Goal: Task Accomplishment & Management: Manage account settings

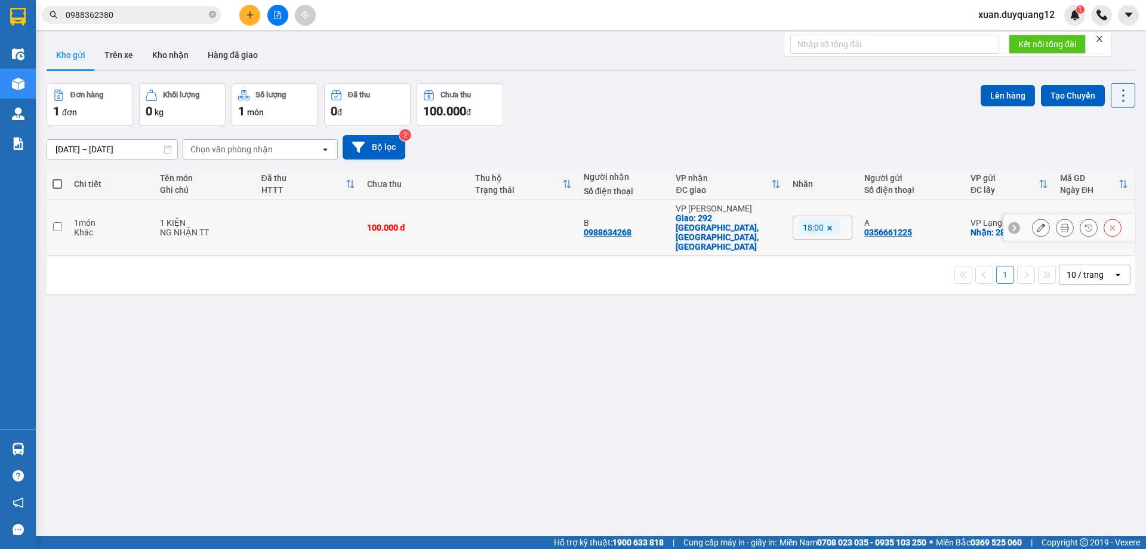
click at [456, 223] on div "100.000 đ" at bounding box center [415, 228] width 96 height 10
checkbox input "true"
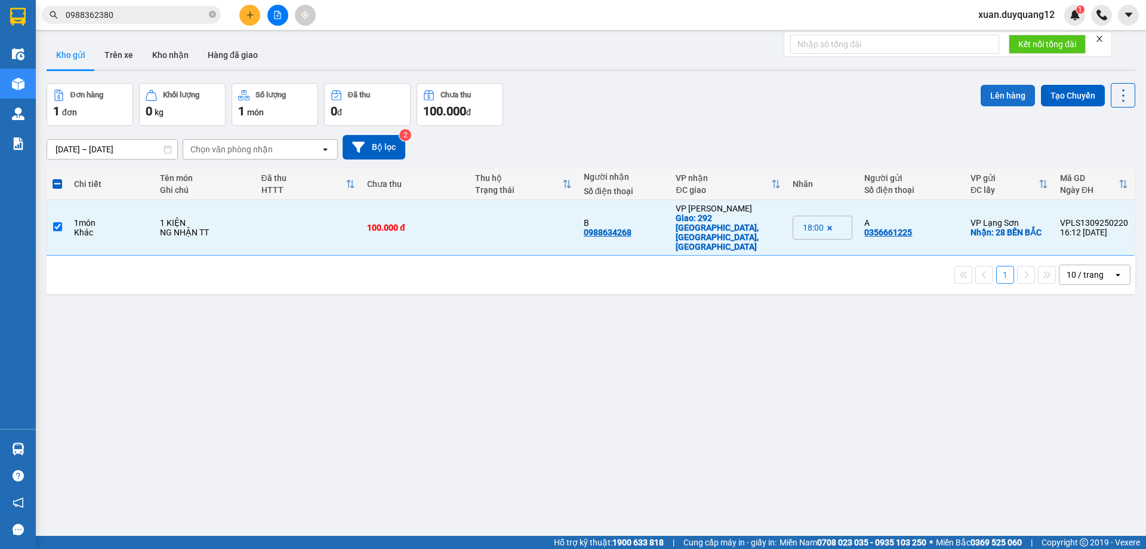
click at [990, 94] on button "Lên hàng" at bounding box center [1008, 95] width 54 height 21
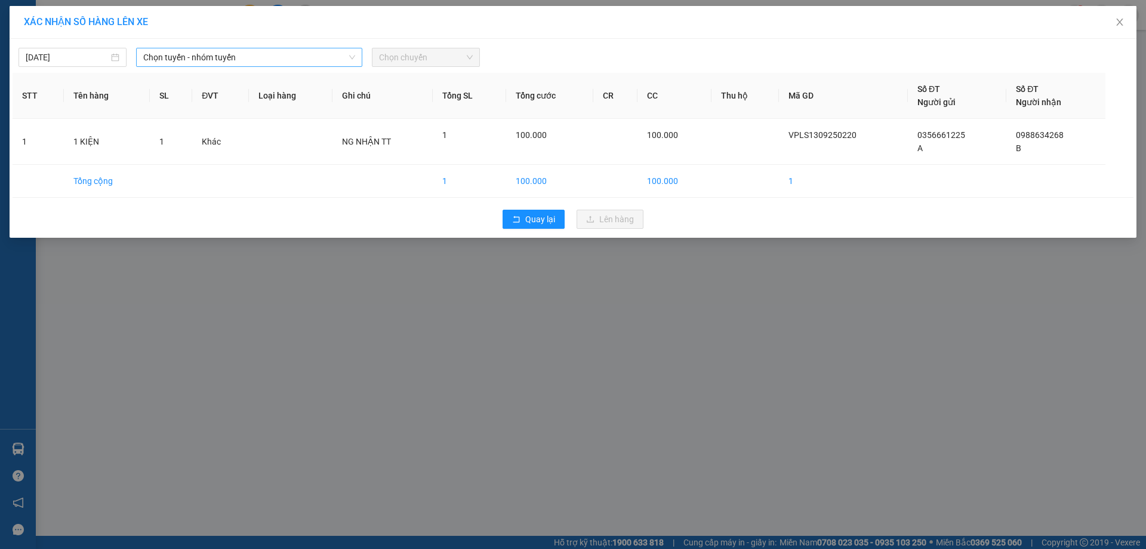
drag, startPoint x: 202, startPoint y: 38, endPoint x: 198, endPoint y: 55, distance: 17.1
click at [202, 39] on div "XÁC NHẬN SỐ HÀNG LÊN XE [DATE] Chọn tuyến - nhóm tuyến Chọn chuyến STT Tên hàng…" at bounding box center [573, 122] width 1127 height 232
click at [198, 55] on span "Chọn tuyến - nhóm tuyến" at bounding box center [249, 57] width 212 height 18
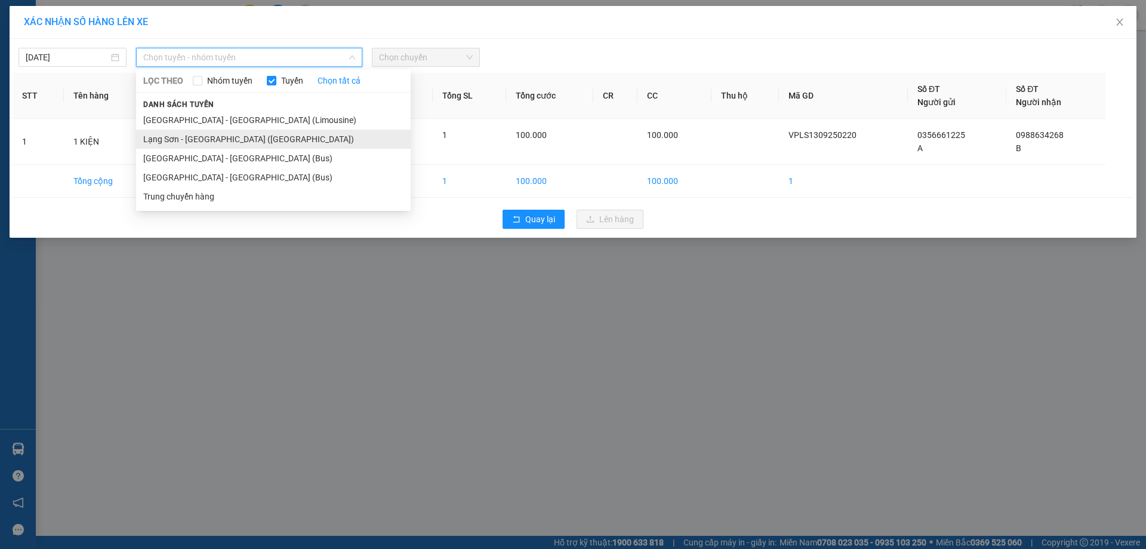
click at [216, 148] on li "Lạng Sơn - [GEOGRAPHIC_DATA] ([GEOGRAPHIC_DATA])" at bounding box center [273, 139] width 275 height 19
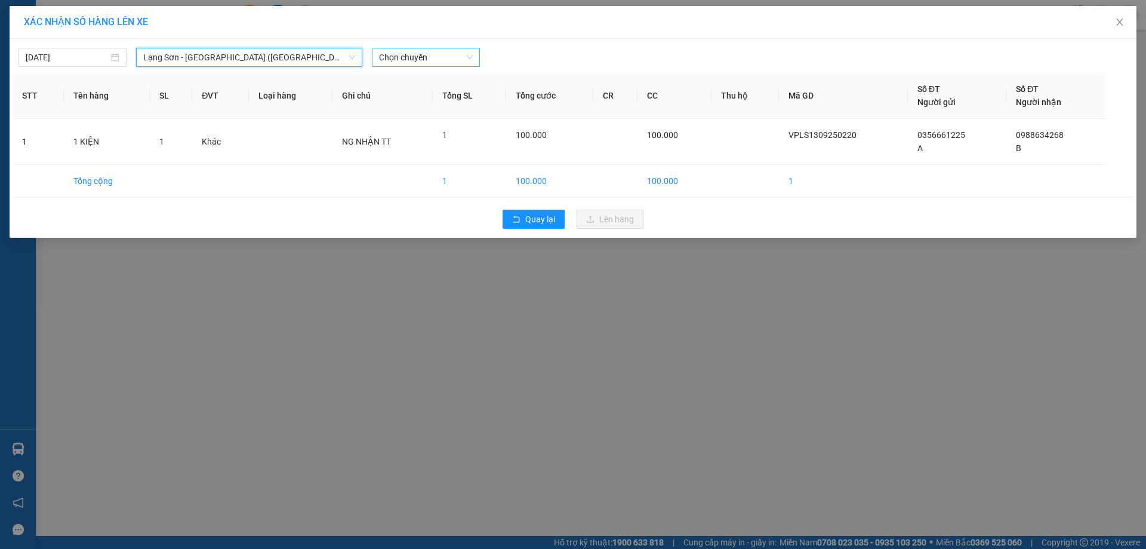
drag, startPoint x: 487, startPoint y: 60, endPoint x: 451, endPoint y: 65, distance: 36.7
click at [487, 60] on div at bounding box center [715, 57] width 464 height 19
click at [439, 61] on span "Chọn chuyến" at bounding box center [426, 57] width 94 height 18
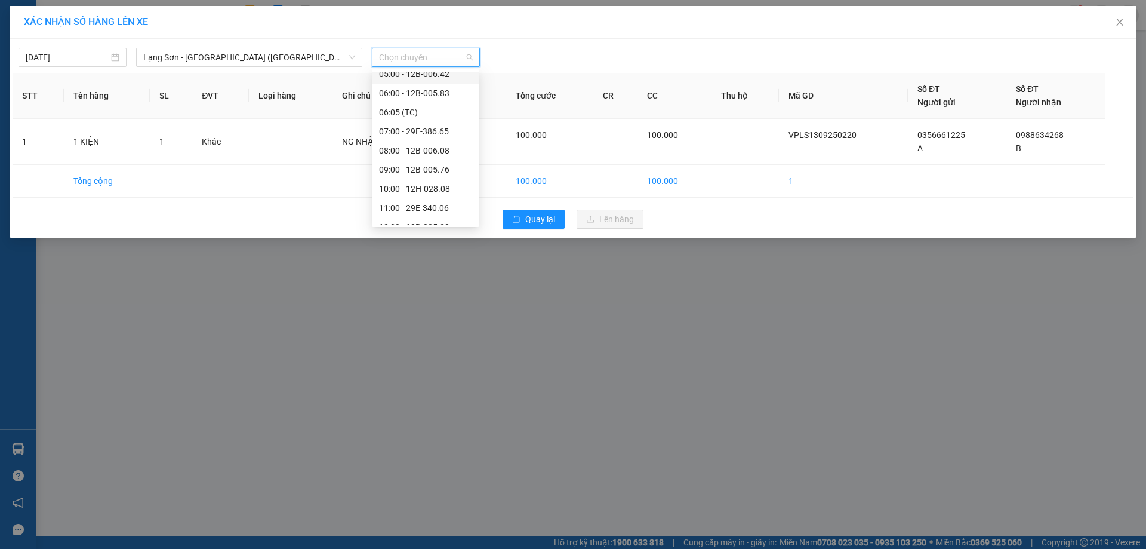
scroll to position [191, 0]
click at [439, 195] on div "18:00 - 12B-005.83" at bounding box center [425, 195] width 93 height 13
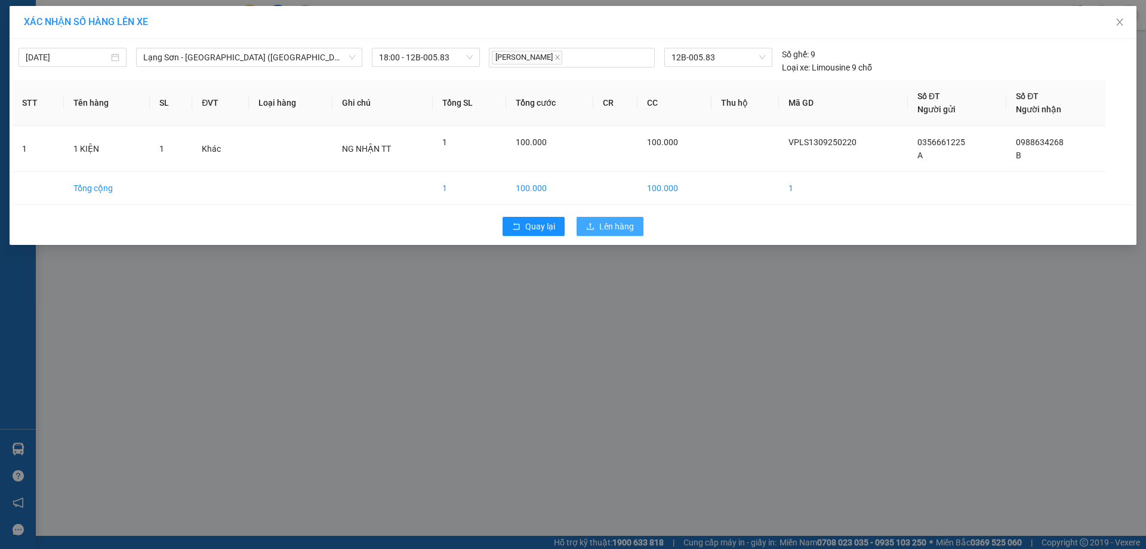
click at [590, 229] on icon "upload" at bounding box center [590, 226] width 7 height 7
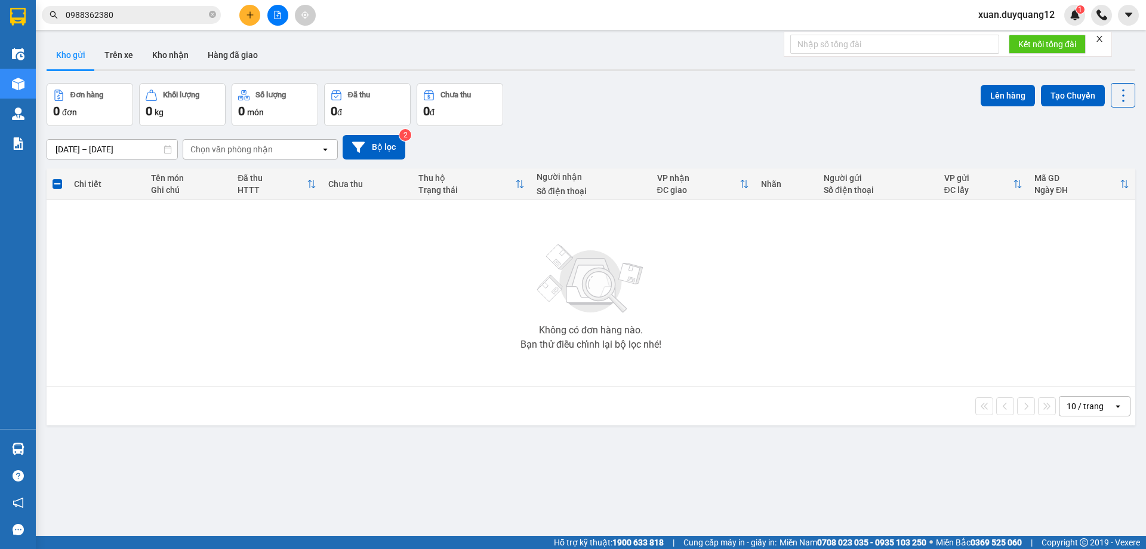
click at [157, 17] on input "0988362380" at bounding box center [136, 14] width 141 height 13
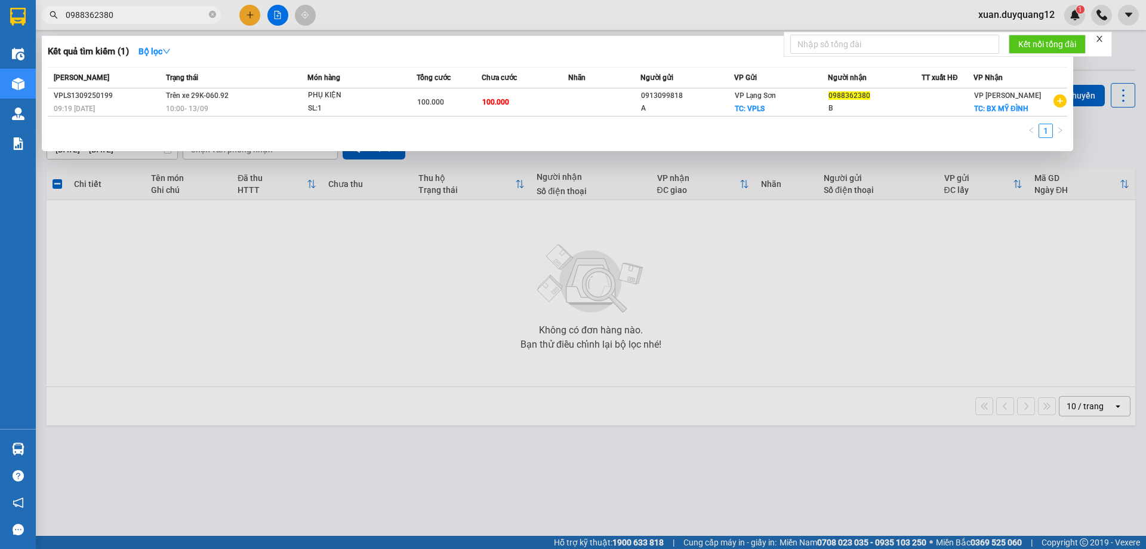
click at [155, 13] on input "0988362380" at bounding box center [136, 14] width 141 height 13
drag, startPoint x: 156, startPoint y: 17, endPoint x: 156, endPoint y: 9, distance: 7.8
click at [156, 9] on input "0988362380" at bounding box center [136, 14] width 141 height 13
click at [143, 13] on input "0988362380" at bounding box center [136, 14] width 141 height 13
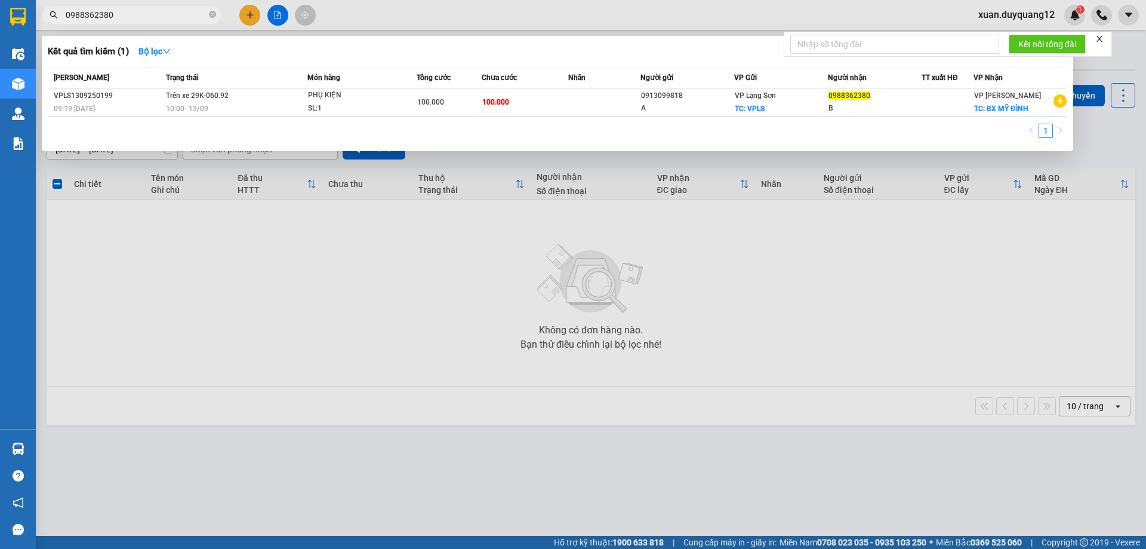
click at [143, 14] on input "0988362380" at bounding box center [136, 14] width 141 height 13
paste input "5611959"
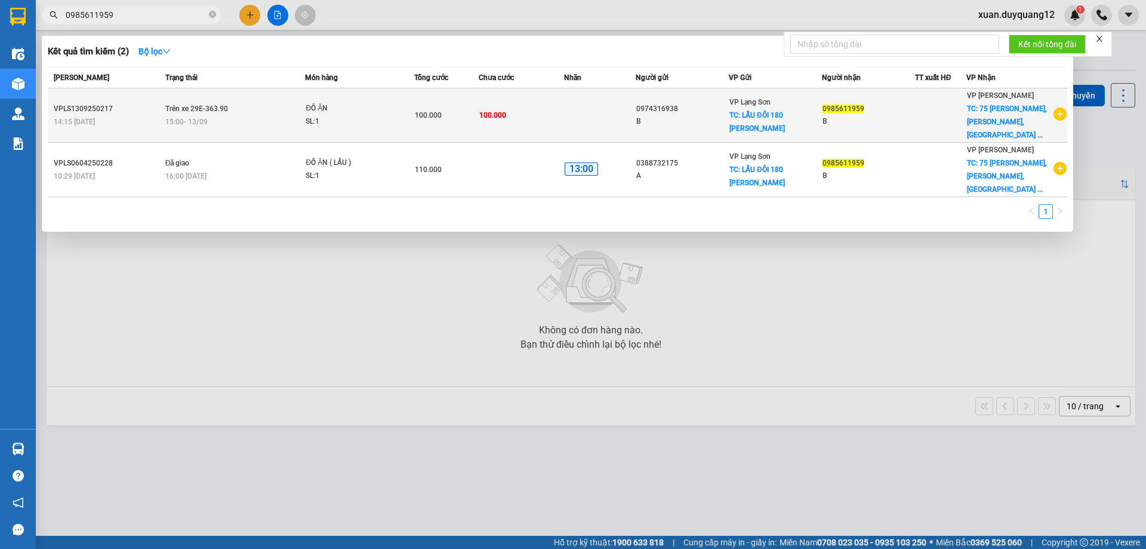
type input "0985611959"
click at [272, 128] on div "15:00 [DATE]" at bounding box center [235, 121] width 140 height 13
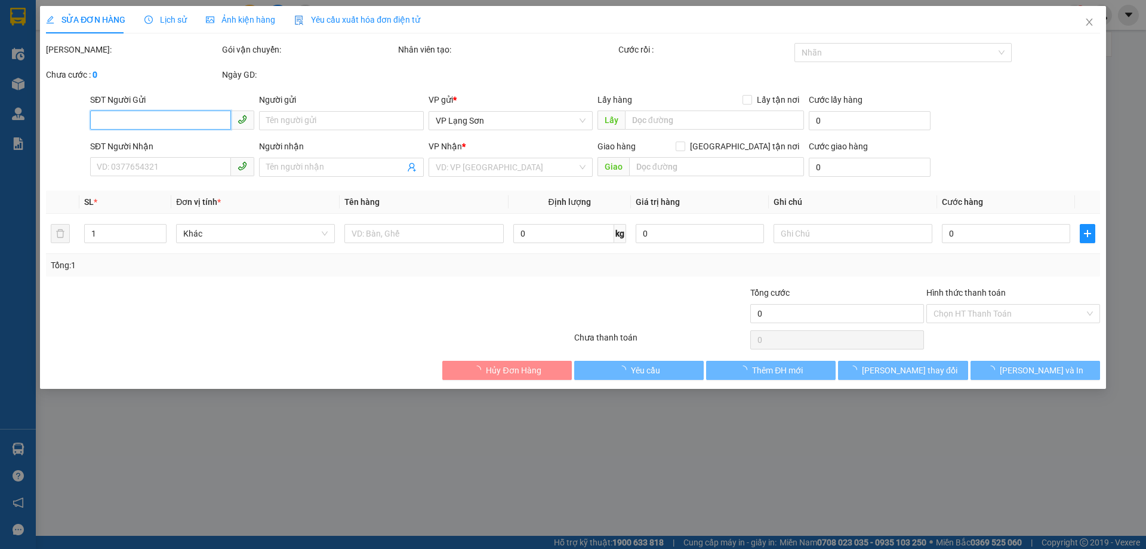
type input "0974316938"
type input "B"
checkbox input "true"
type input "LẨU ĐÔI 180 [PERSON_NAME]"
type input "0985611959"
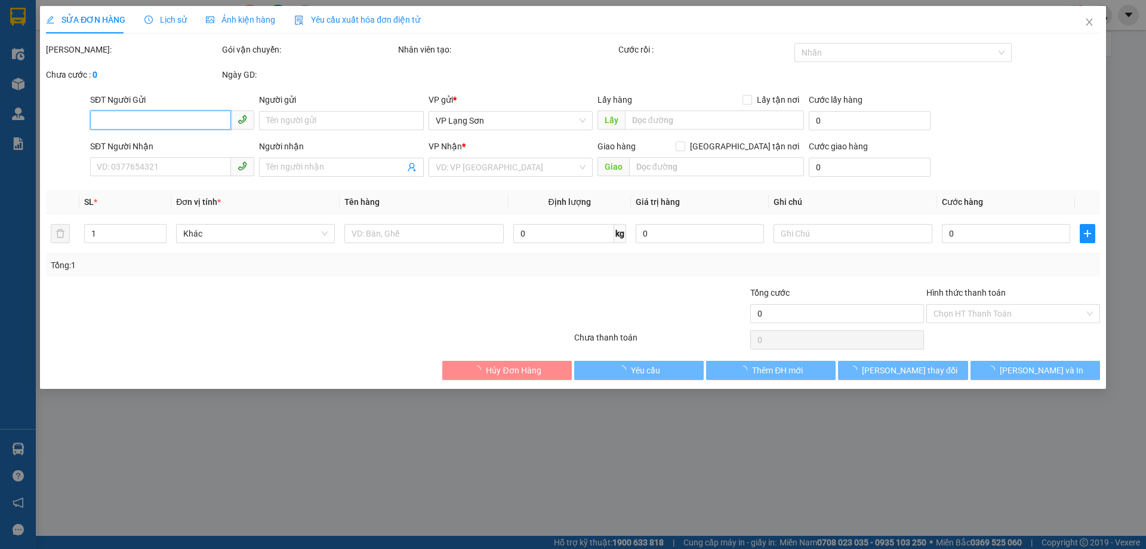
type input "B"
checkbox input "true"
type input "75 [PERSON_NAME],[PERSON_NAME],[GEOGRAPHIC_DATA]"
type input "100.000"
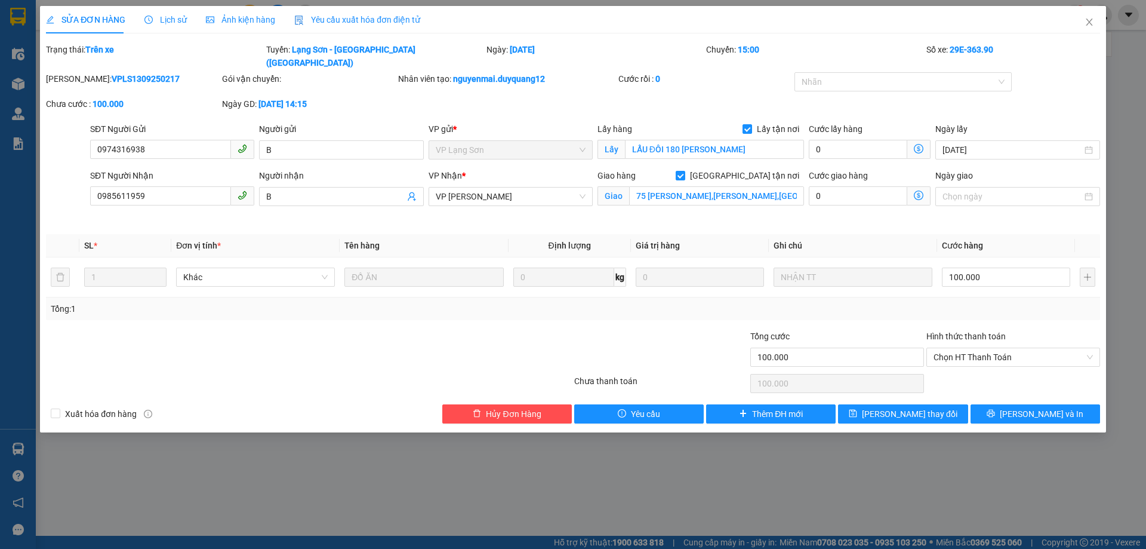
click at [170, 21] on span "Lịch sử" at bounding box center [165, 20] width 42 height 10
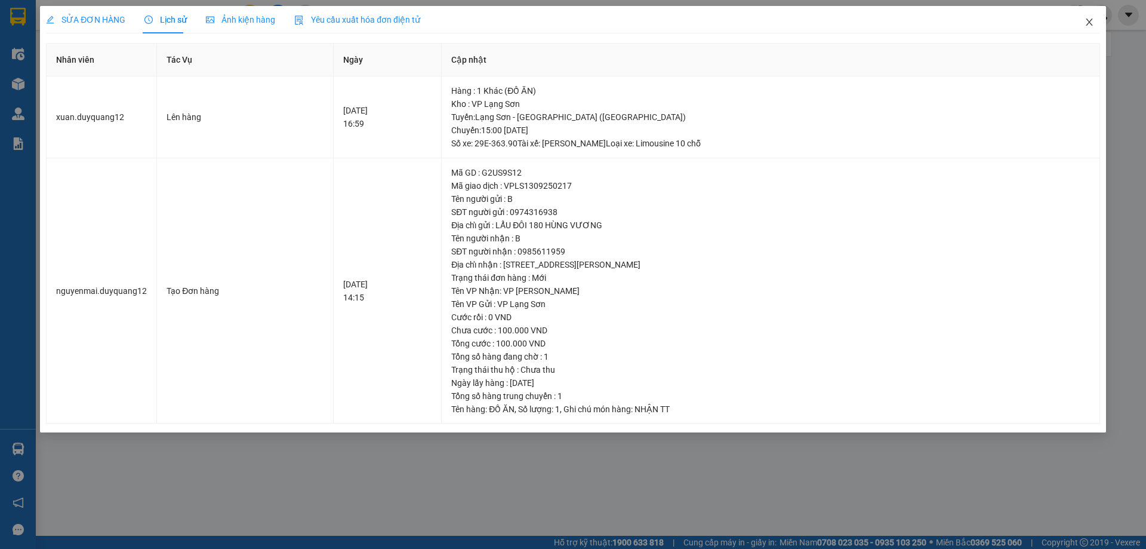
click at [1086, 27] on span "Close" at bounding box center [1089, 22] width 33 height 33
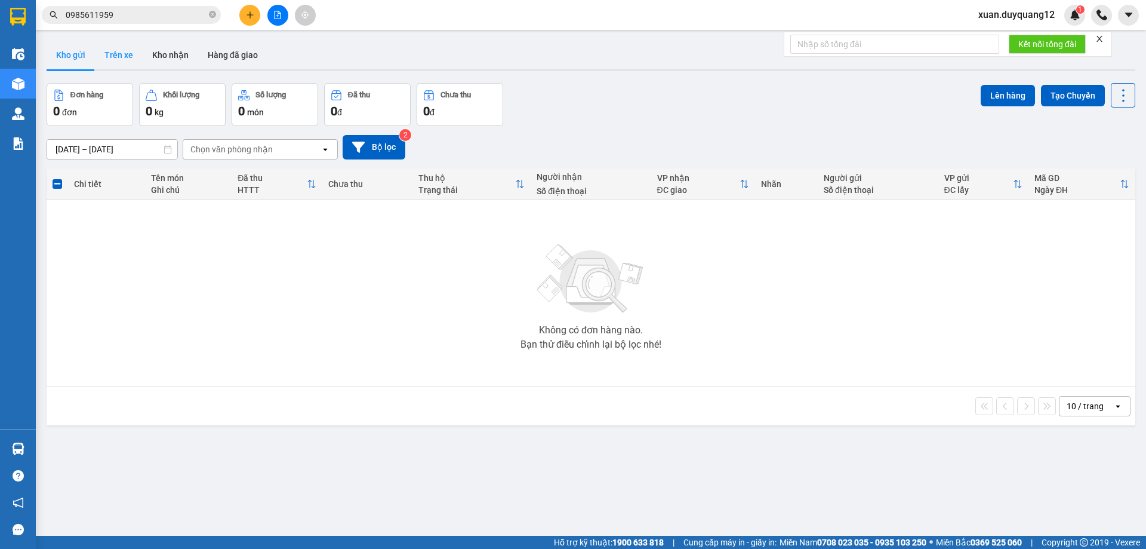
click at [106, 54] on button "Trên xe" at bounding box center [119, 55] width 48 height 29
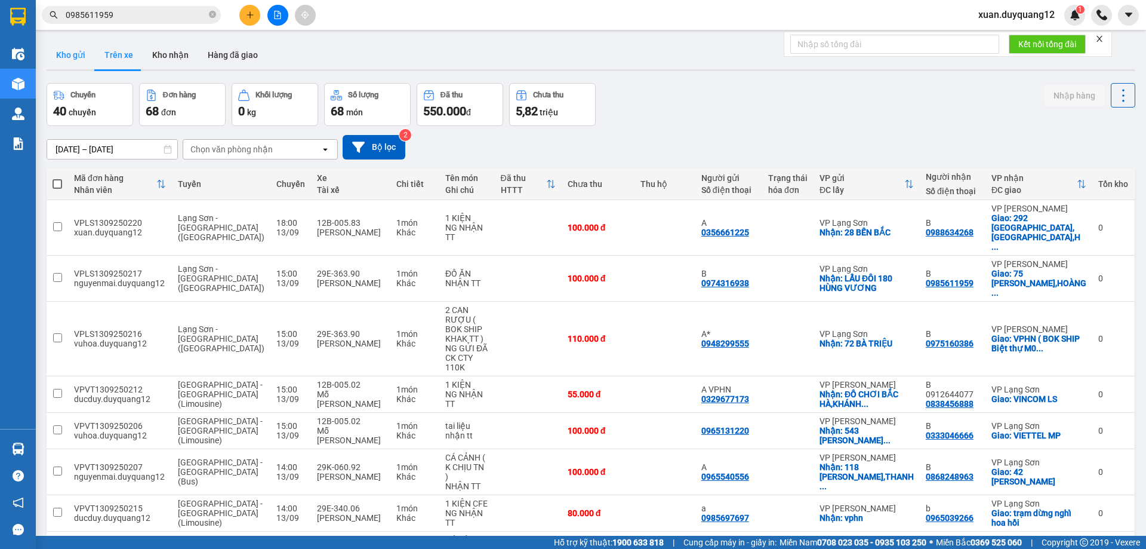
click at [70, 61] on button "Kho gửi" at bounding box center [71, 55] width 48 height 29
